Goal: Task Accomplishment & Management: Manage account settings

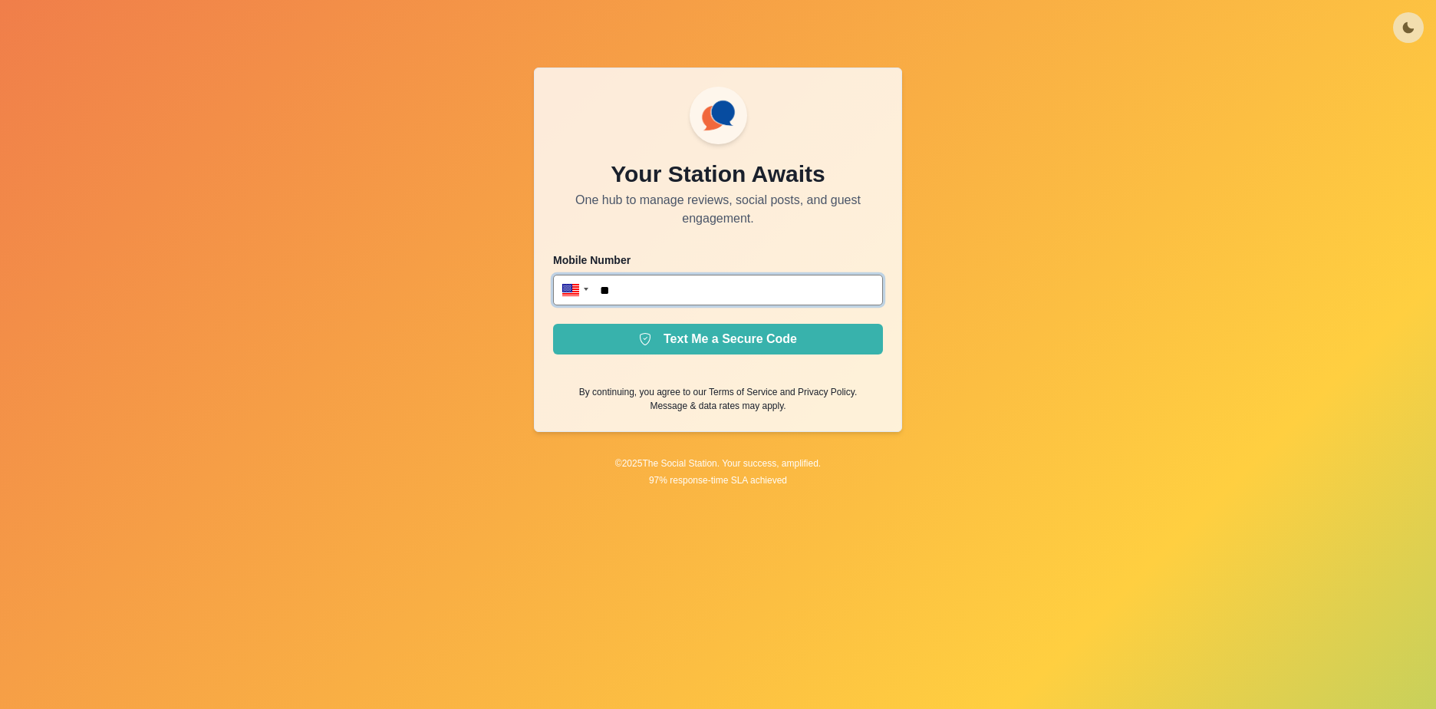
click at [690, 293] on input "**" at bounding box center [718, 290] width 330 height 31
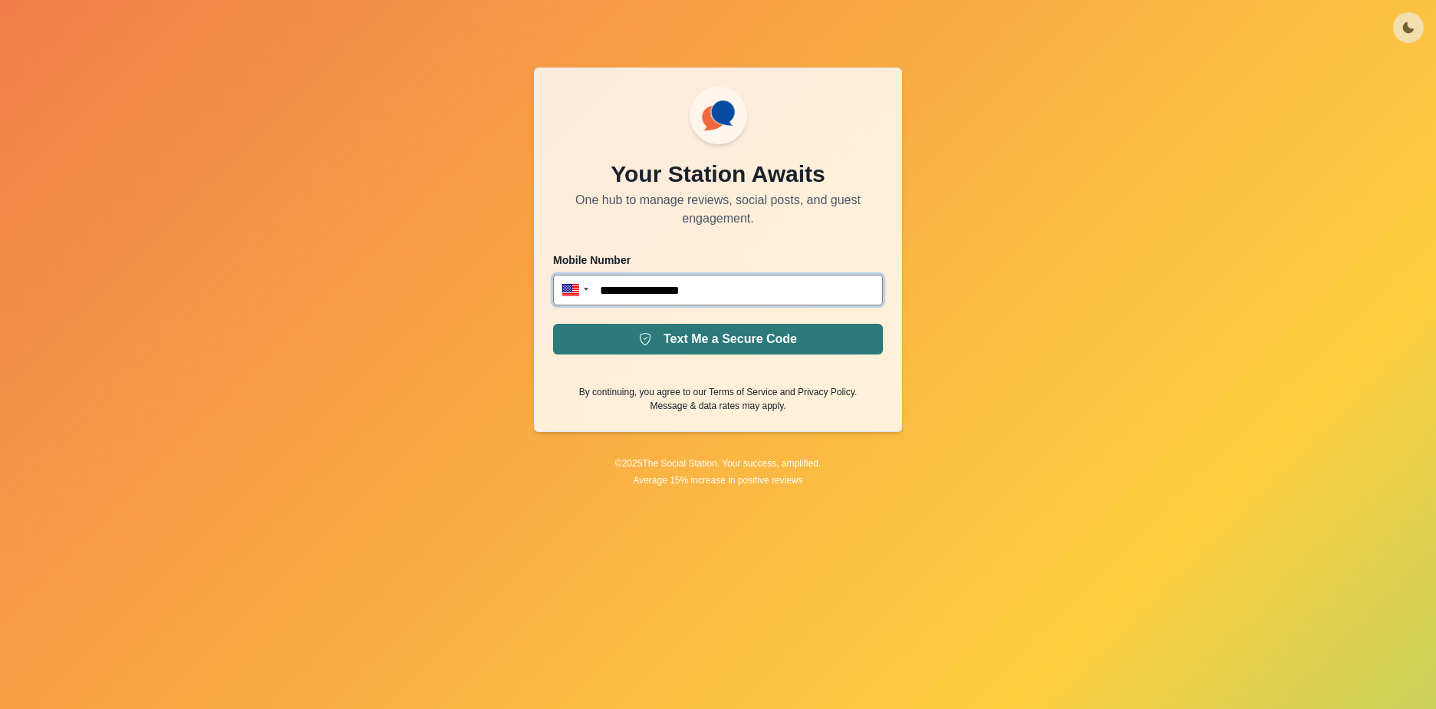
type input "**********"
click at [728, 337] on button "Text Me a Secure Code" at bounding box center [718, 339] width 330 height 31
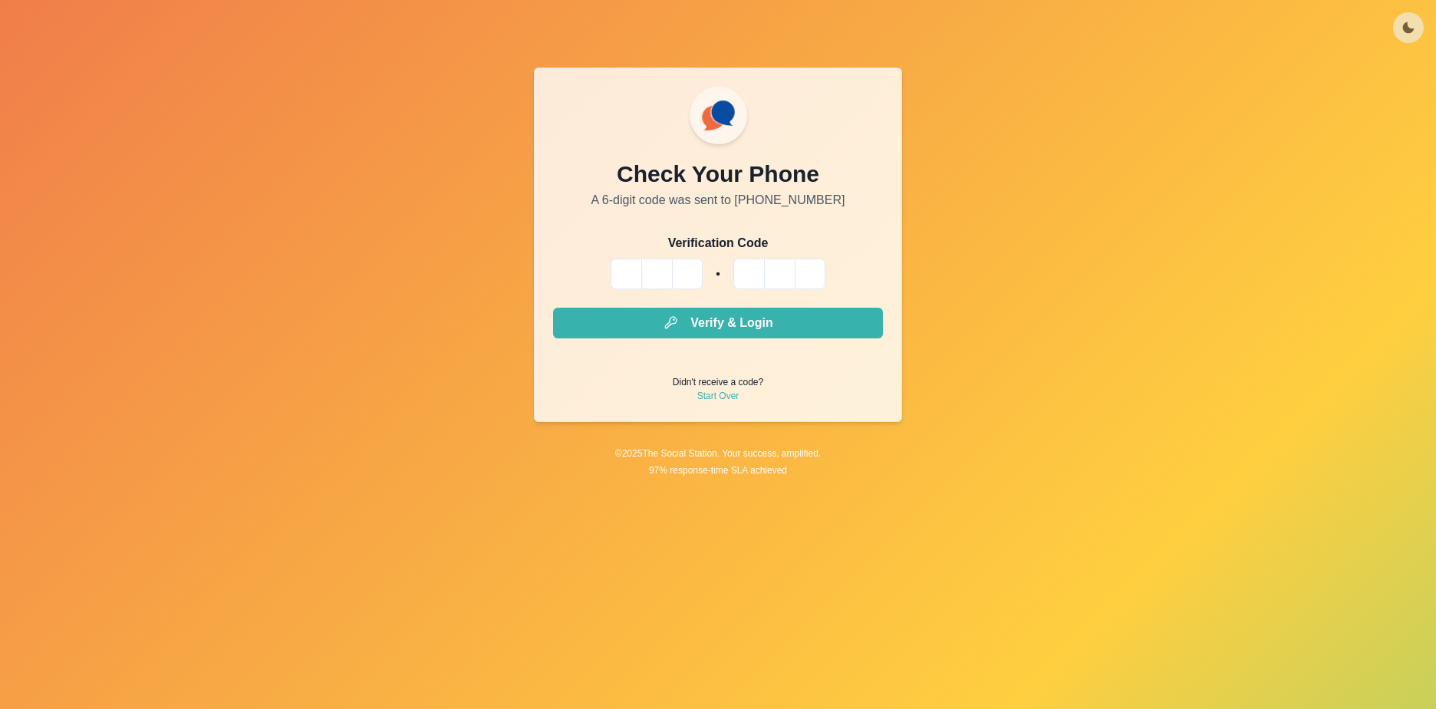
click at [630, 270] on input "Please enter your pin code" at bounding box center [626, 273] width 31 height 31
type input "*"
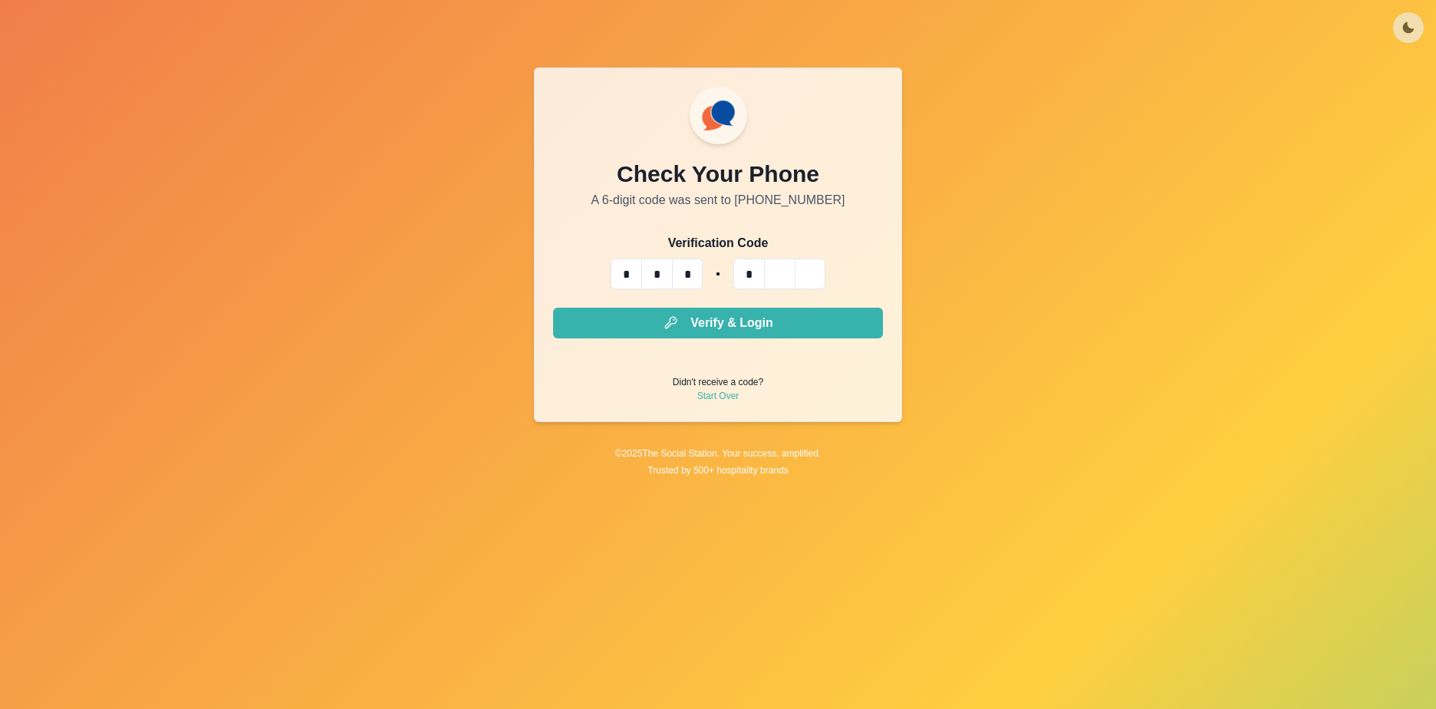
type input "*"
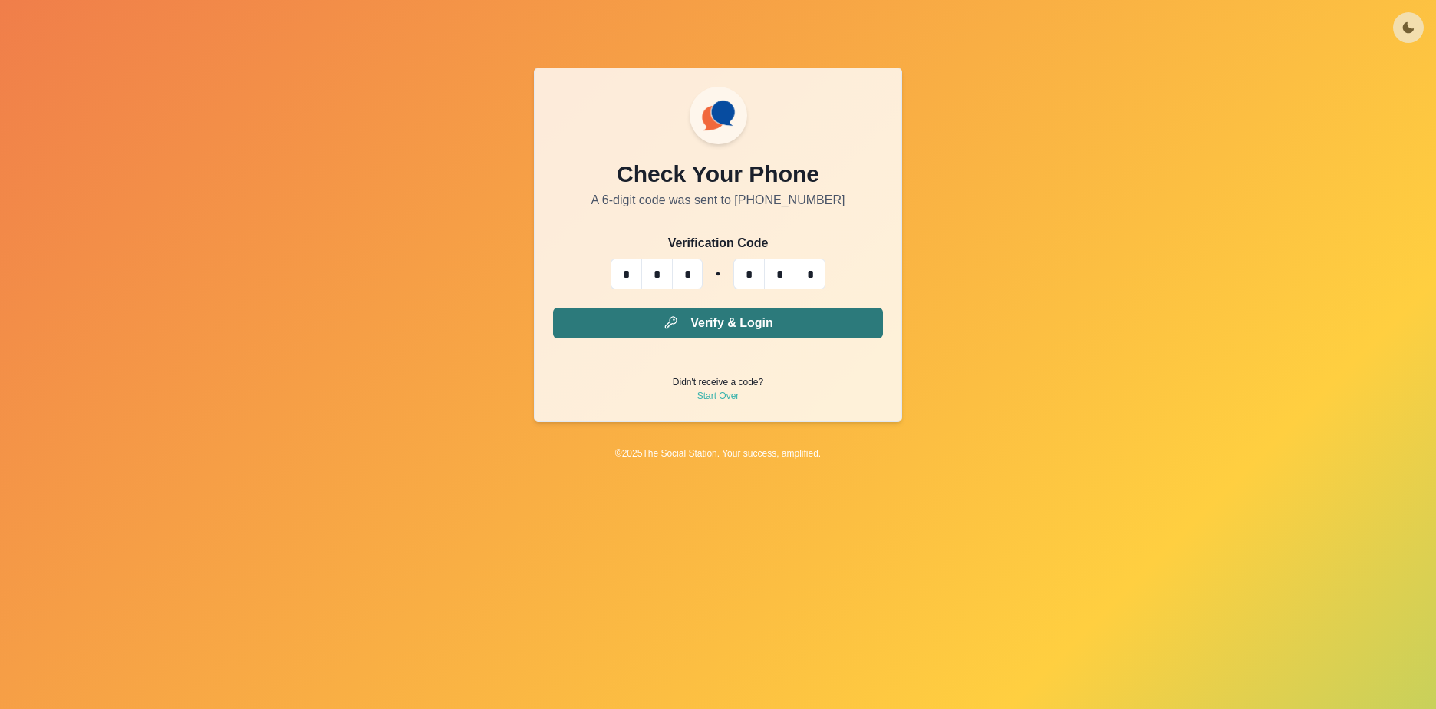
type input "*"
click at [713, 317] on button "Verify & Login" at bounding box center [718, 323] width 330 height 31
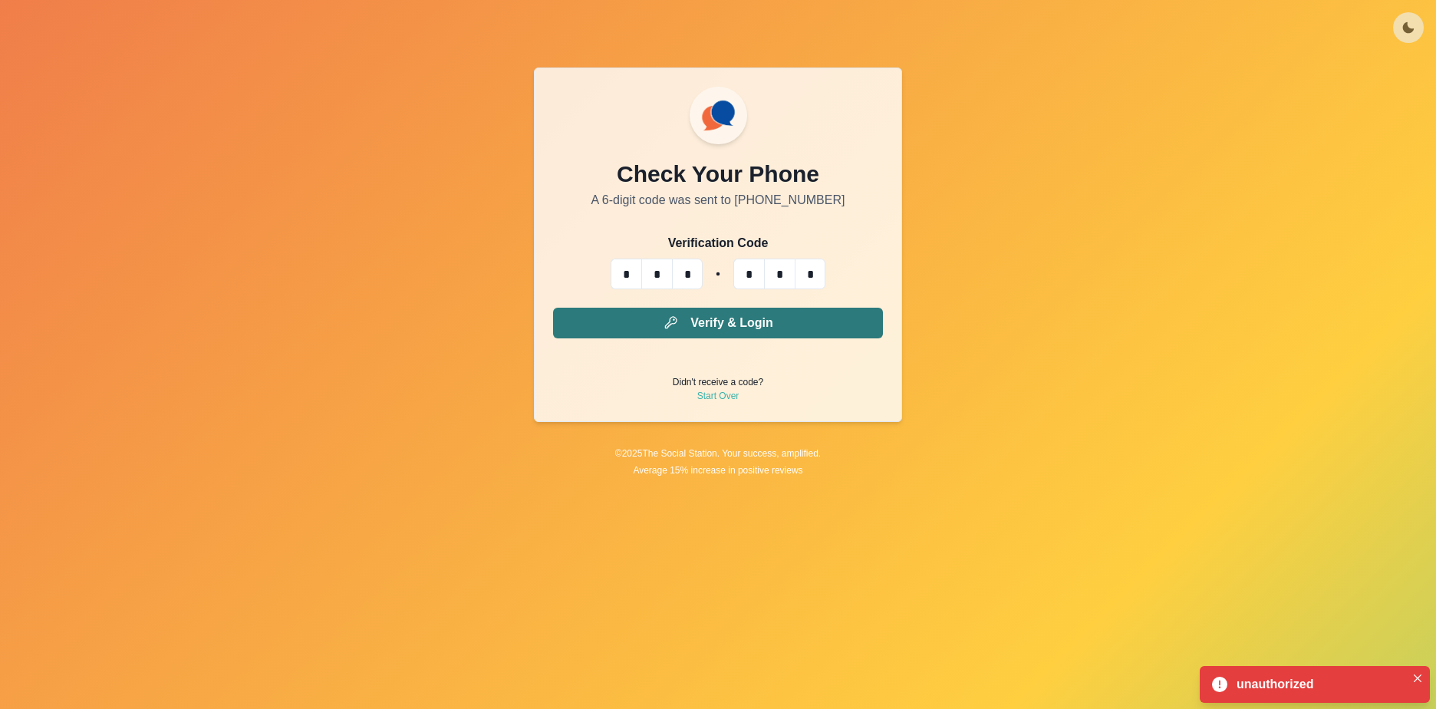
click at [718, 328] on button "Verify & Login" at bounding box center [718, 323] width 330 height 31
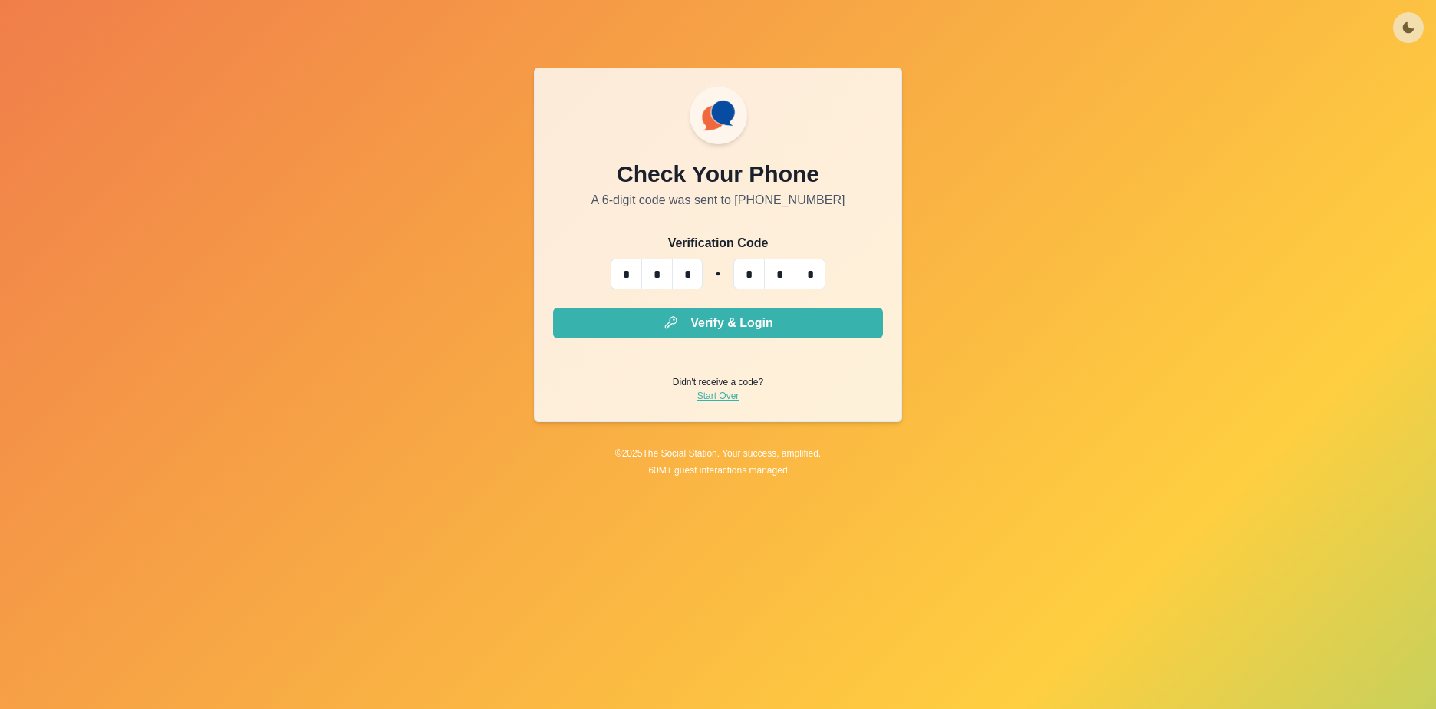
click at [733, 397] on link "Start Over" at bounding box center [718, 396] width 42 height 14
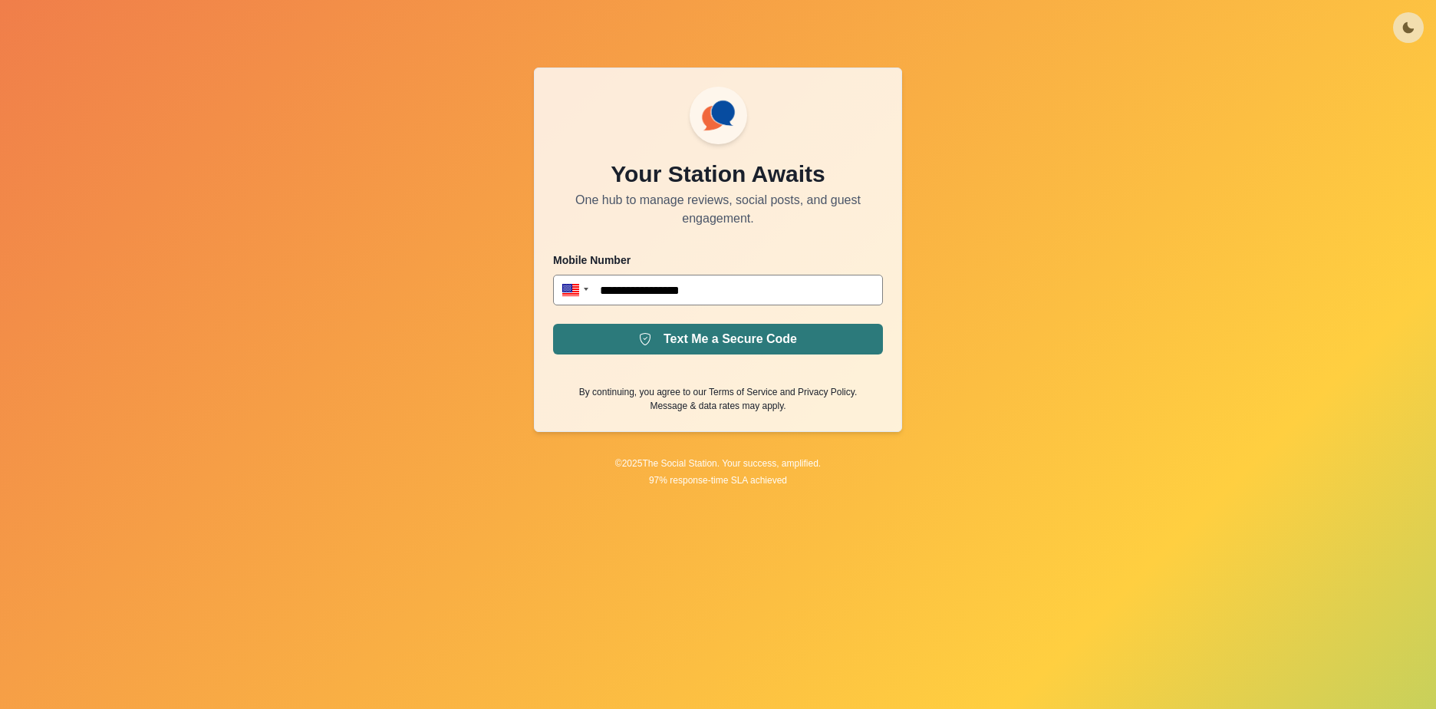
click at [709, 335] on button "Text Me a Secure Code" at bounding box center [718, 339] width 330 height 31
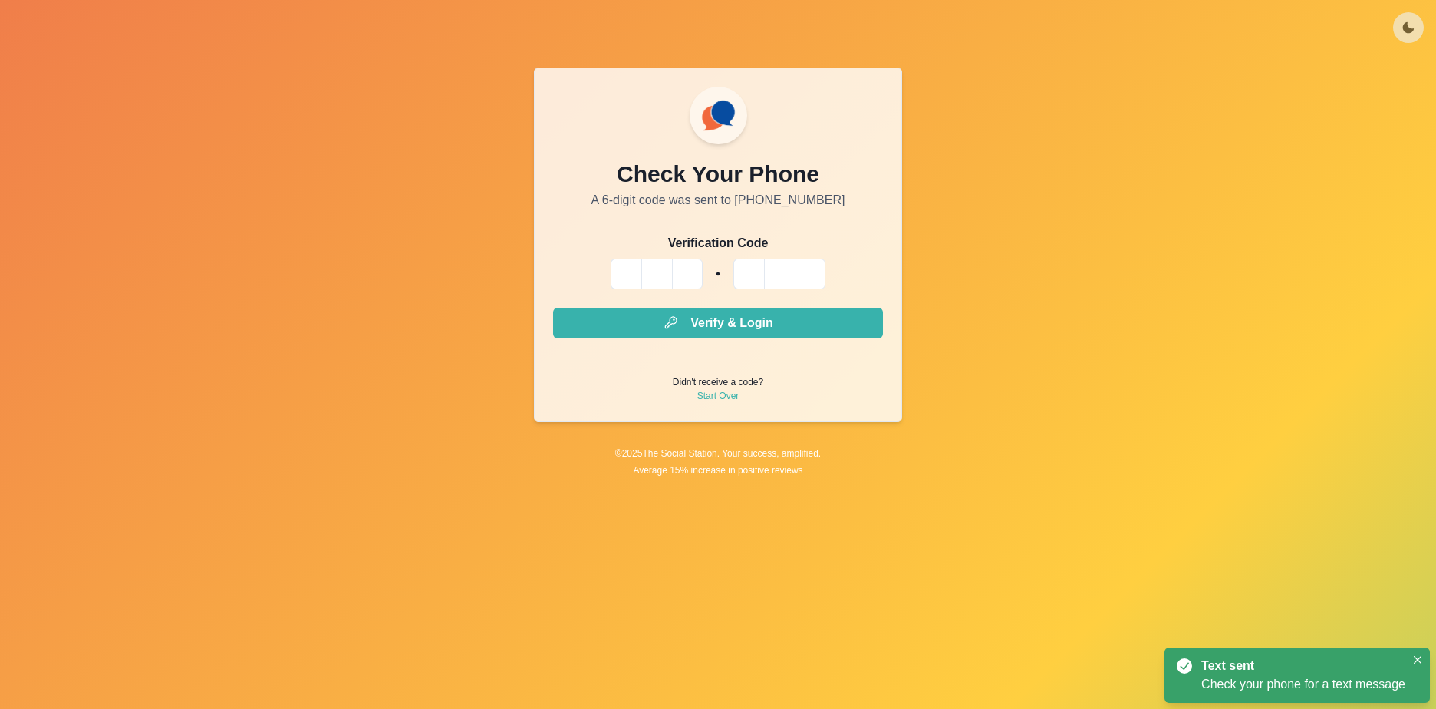
click at [634, 272] on input "Please enter your pin code" at bounding box center [626, 273] width 31 height 31
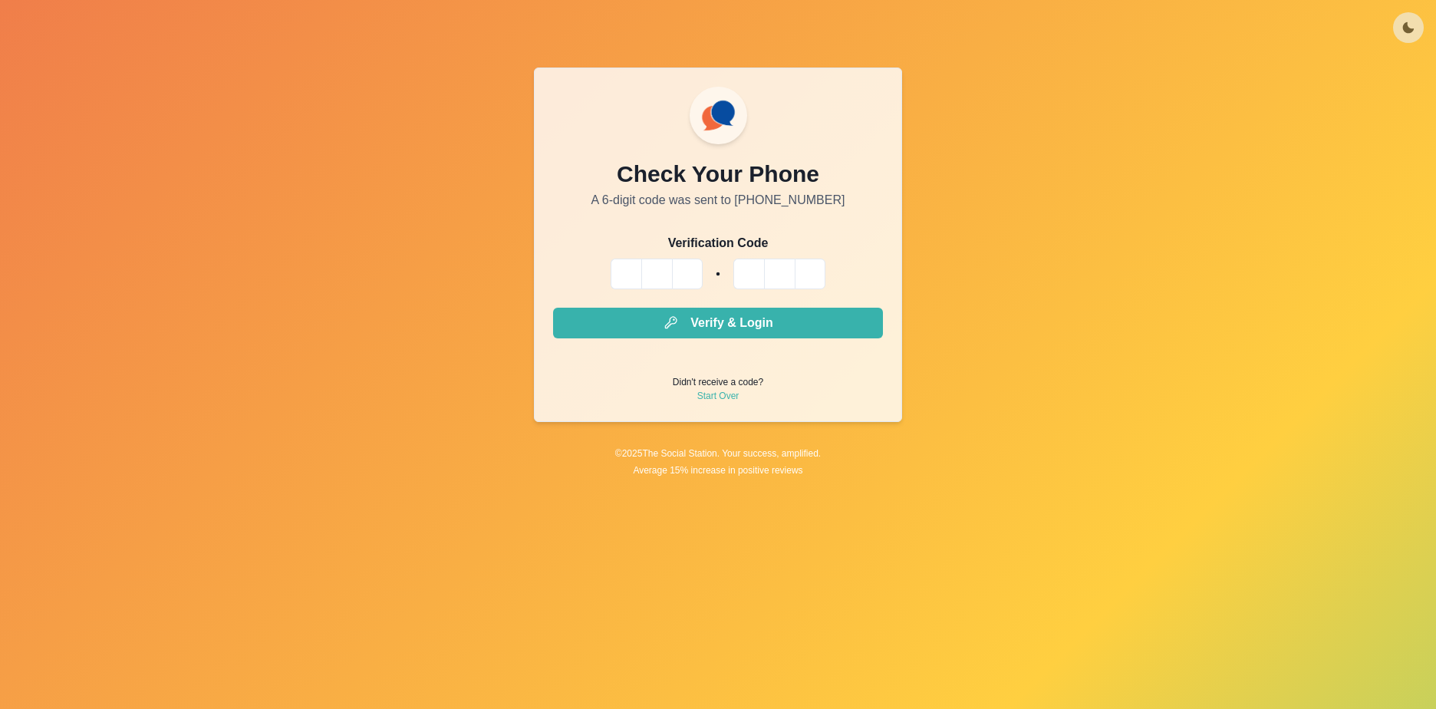
type input "*"
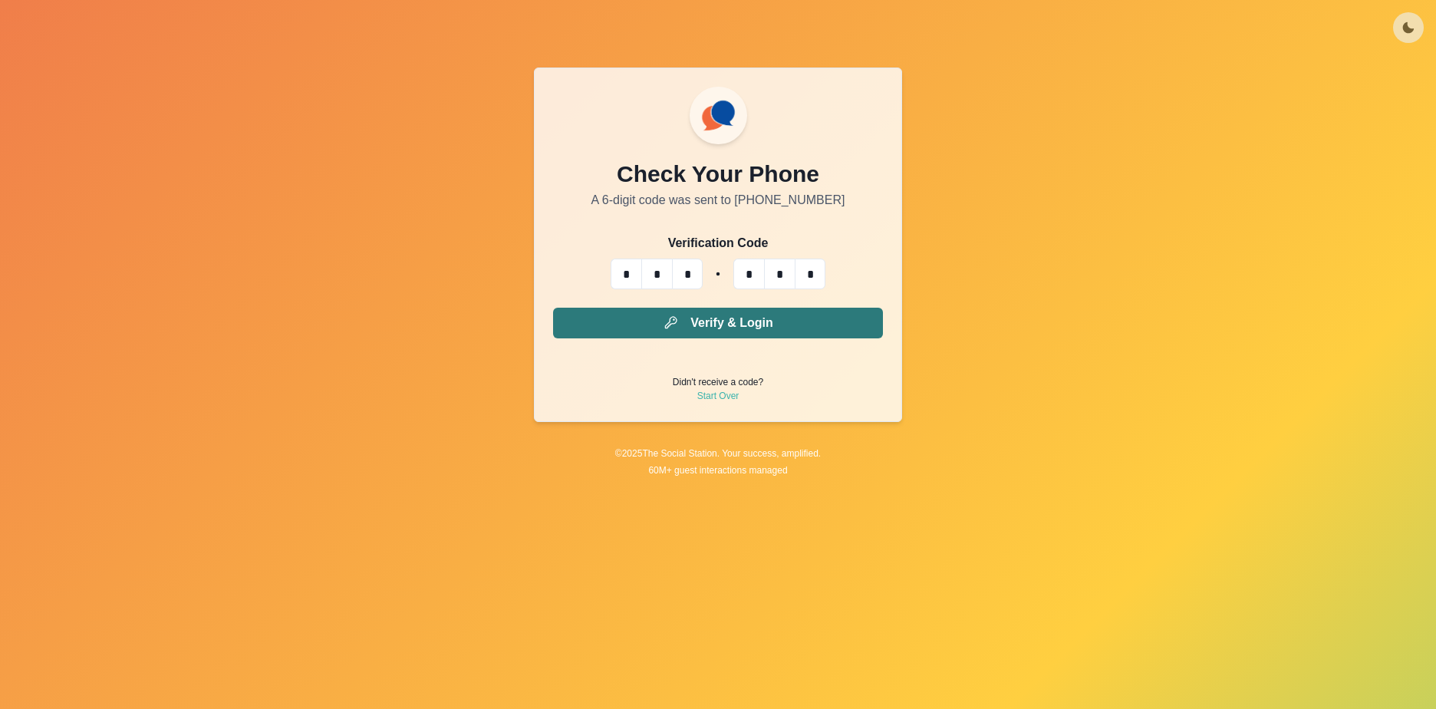
type input "*"
click at [714, 316] on button "Verify & Login" at bounding box center [718, 323] width 330 height 31
